Goal: Task Accomplishment & Management: Manage account settings

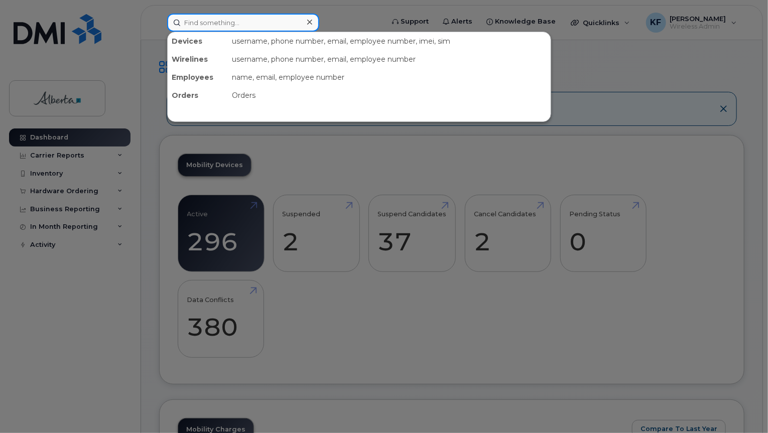
click at [257, 24] on input at bounding box center [243, 23] width 152 height 18
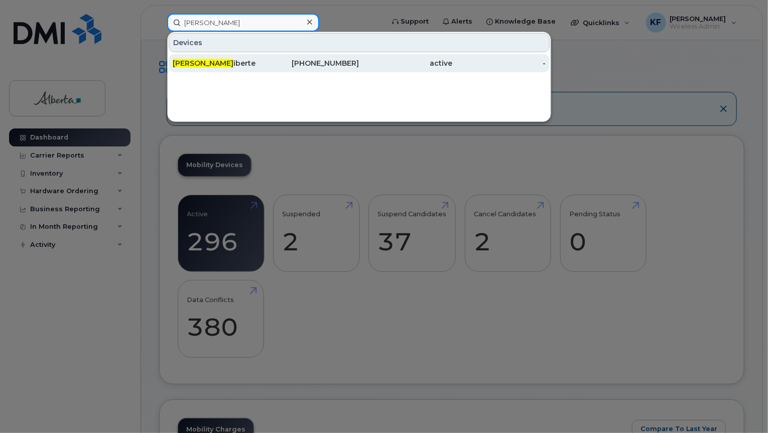
type input "julie lal"
click at [341, 66] on div "403-852-0778" at bounding box center [312, 63] width 93 height 10
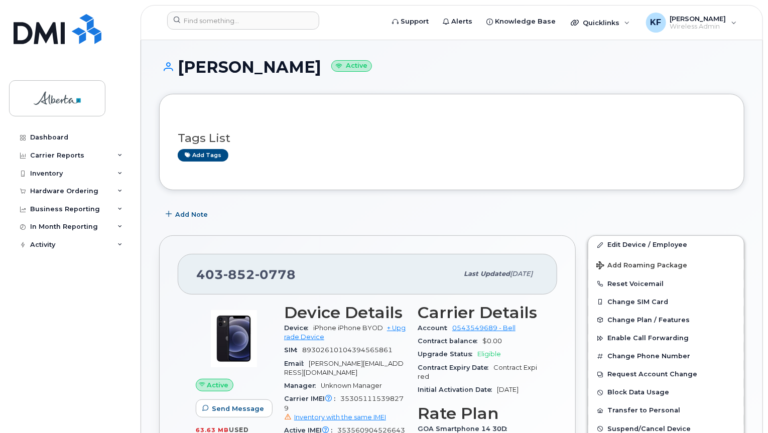
scroll to position [201, 0]
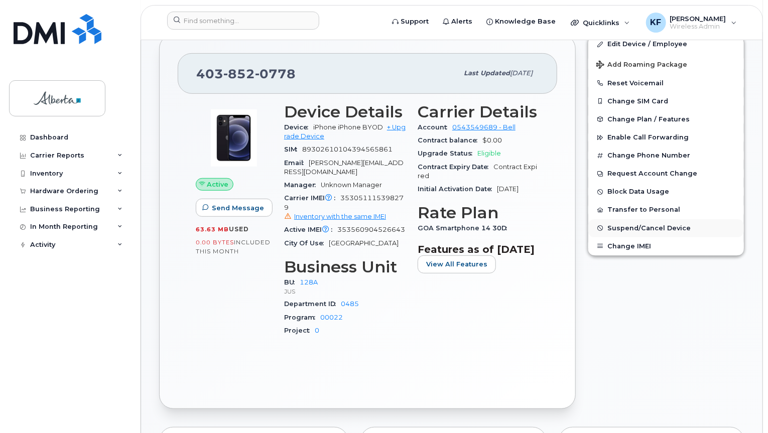
click at [648, 221] on button "Suspend/Cancel Device" at bounding box center [667, 228] width 156 height 18
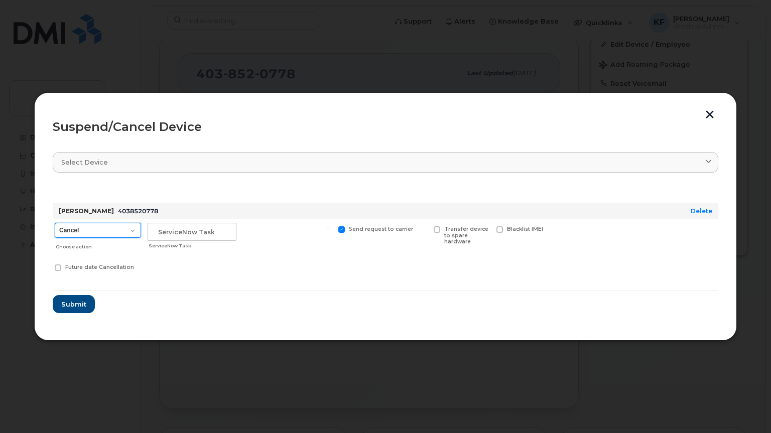
click at [133, 225] on select "Cancel Suspend - Extend Suspension Suspend - Reduced Rate Suspend - Full Rate S…" at bounding box center [98, 230] width 86 height 15
select select "[object Object]"
click at [55, 223] on select "Cancel Suspend - Extend Suspension Suspend - Reduced Rate Suspend - Full Rate S…" at bounding box center [98, 230] width 86 height 15
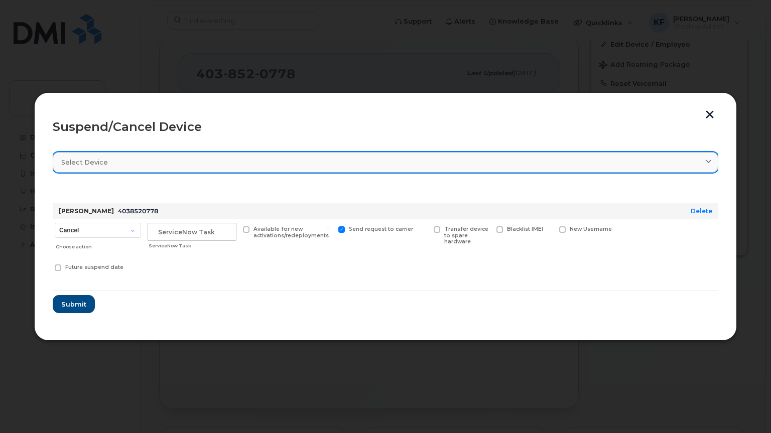
click at [363, 166] on div "Select device" at bounding box center [385, 163] width 649 height 10
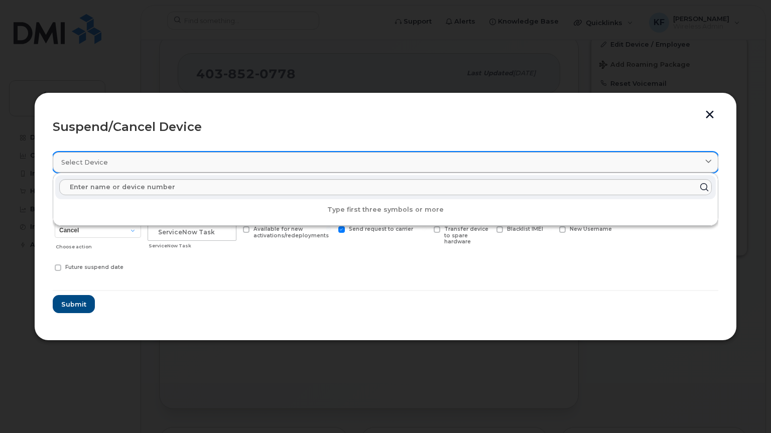
click at [363, 166] on div "Select device" at bounding box center [385, 163] width 649 height 10
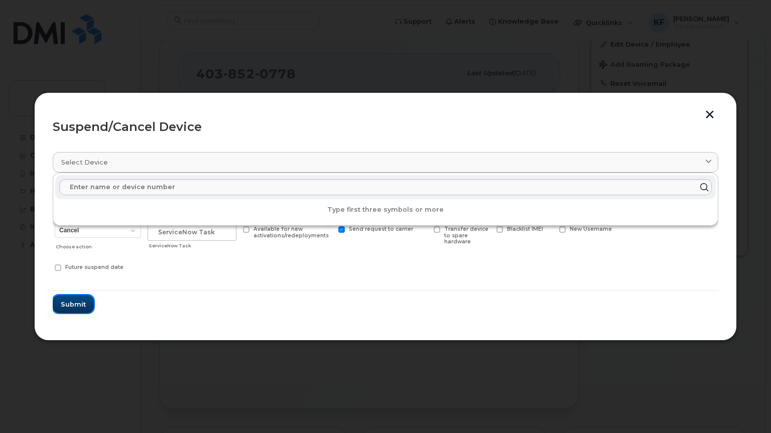
click at [87, 305] on button "Submit" at bounding box center [73, 304] width 41 height 18
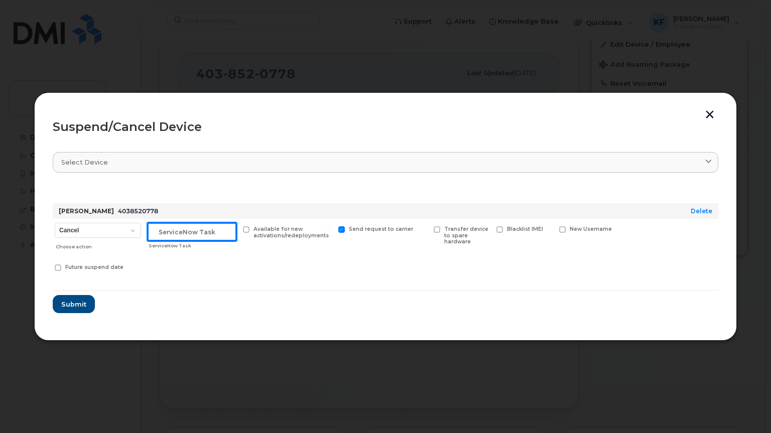
click at [219, 234] on input "text" at bounding box center [192, 232] width 89 height 18
type input "Suspend until Found"
click at [64, 307] on span "Submit" at bounding box center [73, 305] width 25 height 10
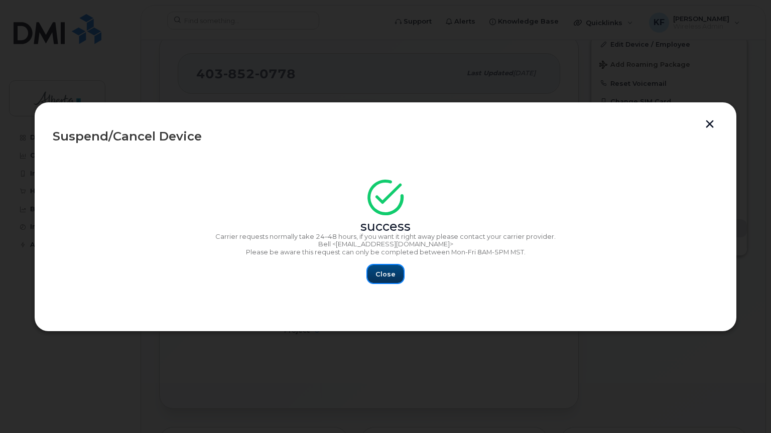
click at [387, 278] on span "Close" at bounding box center [386, 275] width 20 height 10
